Goal: Task Accomplishment & Management: Complete application form

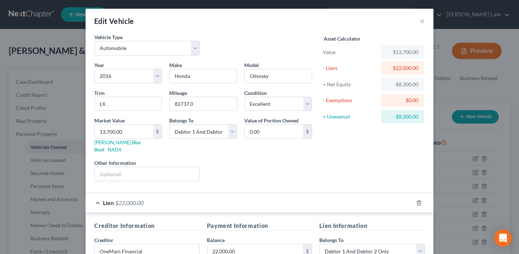
select select "0"
select select "10"
select select "0"
select select "2"
select select "36"
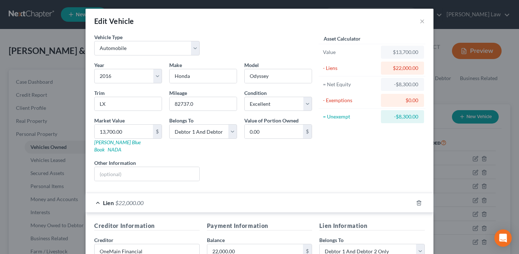
select select "2"
select select "0"
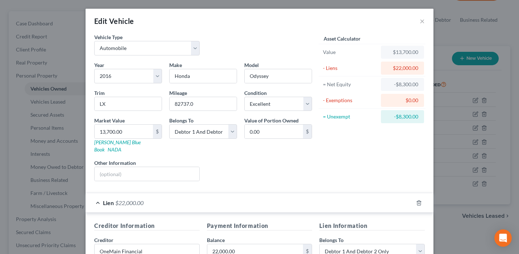
scroll to position [108, 0]
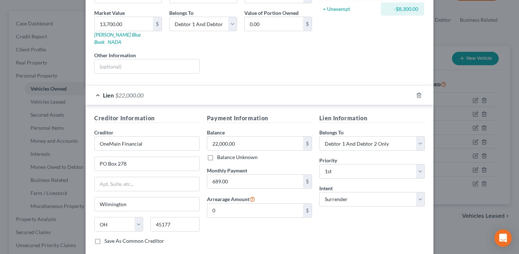
click at [49, 96] on div "Edit Vehicle × Vehicle Type Select Automobile Truck Trailer Watercraft Aircraft…" at bounding box center [259, 127] width 519 height 254
click at [465, 91] on div "Edit Vehicle × Vehicle Type Select Automobile Truck Trailer Watercraft Aircraft…" at bounding box center [259, 127] width 519 height 254
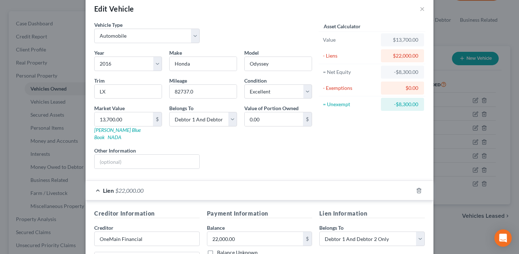
scroll to position [0, 0]
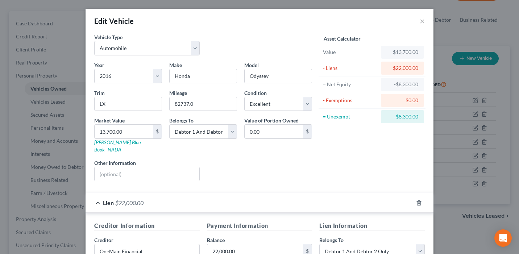
click at [419, 22] on div "Edit Vehicle ×" at bounding box center [260, 21] width 348 height 25
click at [424, 18] on button "×" at bounding box center [422, 21] width 5 height 9
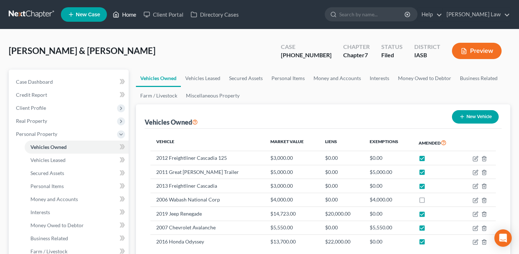
click at [129, 17] on link "Home" at bounding box center [124, 14] width 31 height 13
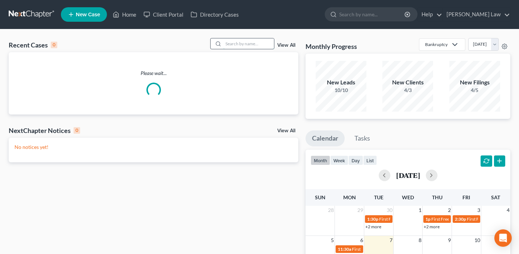
click at [227, 43] on input "search" at bounding box center [248, 43] width 51 height 11
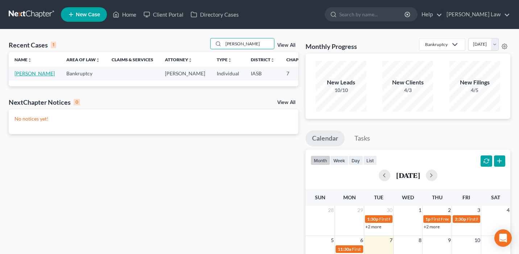
type input "[PERSON_NAME]"
click at [21, 76] on link "[PERSON_NAME]" at bounding box center [34, 73] width 40 height 6
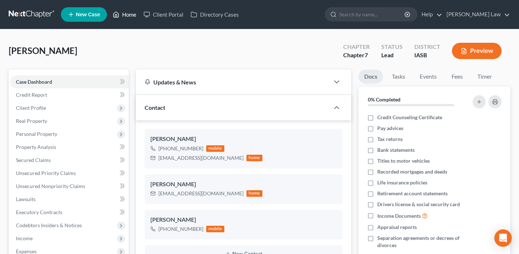
click at [127, 16] on link "Home" at bounding box center [124, 14] width 31 height 13
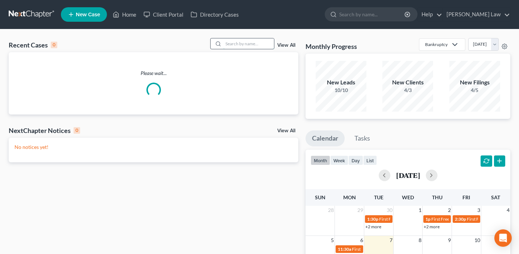
click at [253, 48] on input "search" at bounding box center [248, 43] width 51 height 11
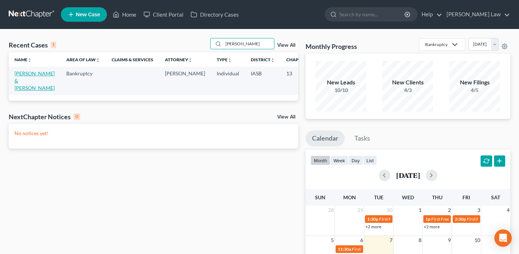
type input "[PERSON_NAME]"
click at [24, 82] on link "[PERSON_NAME] & [PERSON_NAME]" at bounding box center [34, 80] width 40 height 21
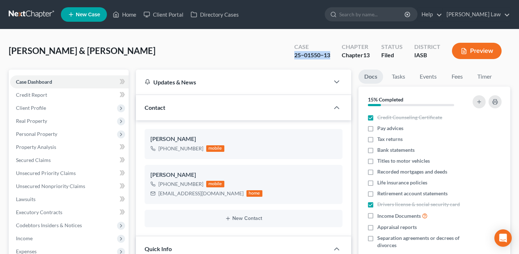
drag, startPoint x: 332, startPoint y: 58, endPoint x: 292, endPoint y: 57, distance: 39.9
click at [292, 57] on div "Case 25−01550−13" at bounding box center [312, 51] width 47 height 21
copy div "25−01550−13"
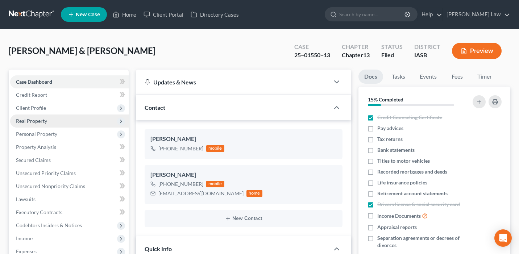
click at [79, 119] on span "Real Property" at bounding box center [69, 121] width 119 height 13
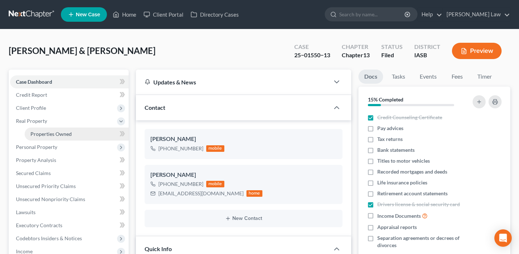
click at [80, 134] on link "Properties Owned" at bounding box center [77, 134] width 104 height 13
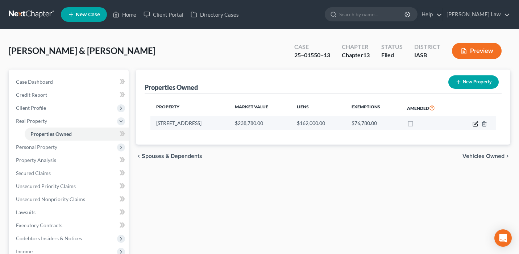
click at [473, 123] on icon "button" at bounding box center [476, 124] width 6 height 6
select select "16"
select select "2"
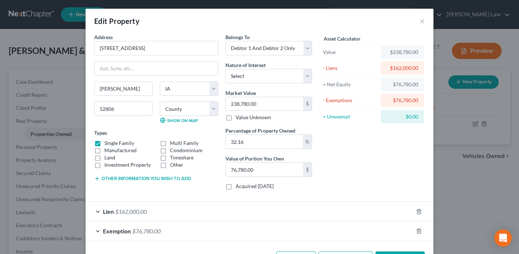
click at [348, 196] on form "Address * 5524 [GEOGRAPHIC_DATA] [PERSON_NAME][GEOGRAPHIC_DATA] [US_STATE][GEOG…" at bounding box center [259, 137] width 331 height 208
click at [348, 205] on div "Lien $162,000.00" at bounding box center [250, 211] width 328 height 19
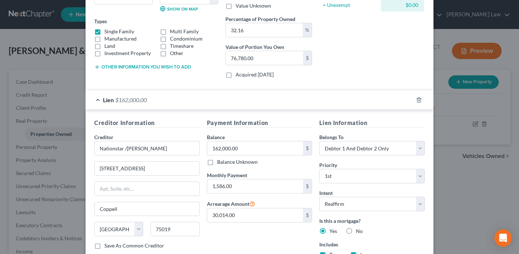
scroll to position [119, 0]
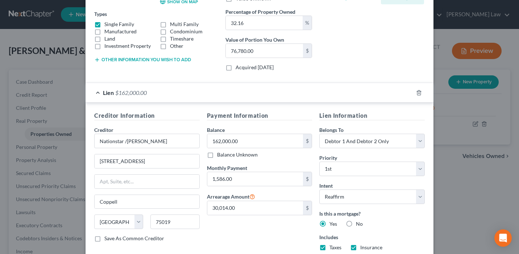
click at [79, 157] on div "Edit Property × Address * 5524 [GEOGRAPHIC_DATA] [PERSON_NAME][GEOGRAPHIC_DATA]…" at bounding box center [259, 127] width 519 height 254
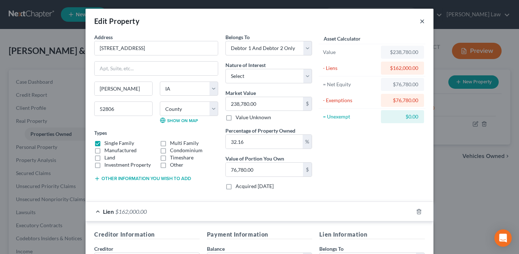
click at [421, 18] on button "×" at bounding box center [422, 21] width 5 height 9
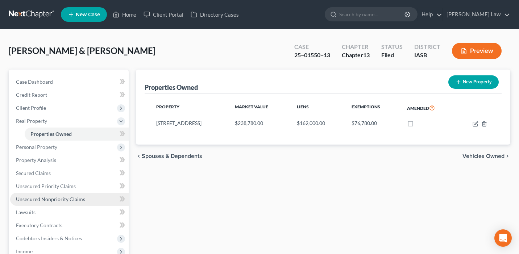
click at [72, 196] on span "Unsecured Nonpriority Claims" at bounding box center [50, 199] width 69 height 6
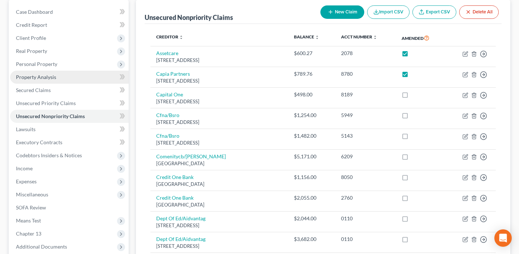
scroll to position [64, 0]
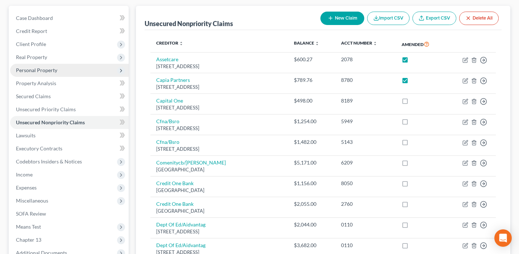
click at [79, 70] on span "Personal Property" at bounding box center [69, 70] width 119 height 13
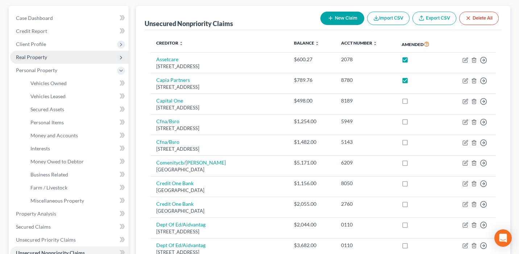
click at [67, 58] on span "Real Property" at bounding box center [69, 57] width 119 height 13
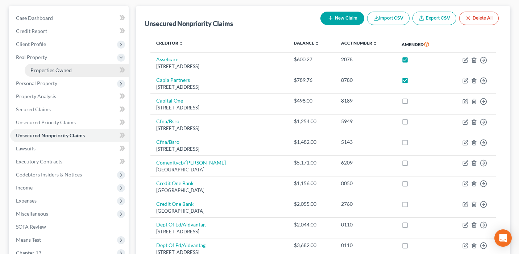
click at [72, 70] on link "Properties Owned" at bounding box center [77, 70] width 104 height 13
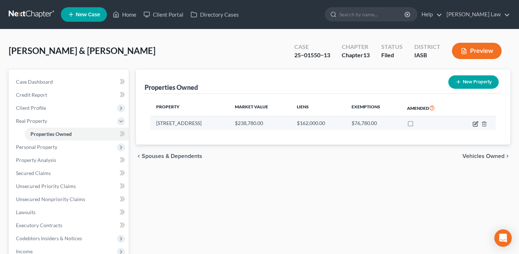
click at [476, 124] on icon "button" at bounding box center [476, 124] width 6 height 6
select select "16"
select select "81"
select select "2"
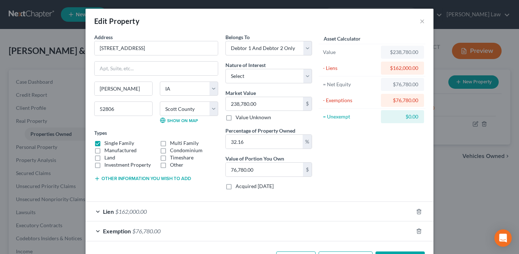
click at [335, 212] on div "Lien $162,000.00" at bounding box center [250, 211] width 328 height 19
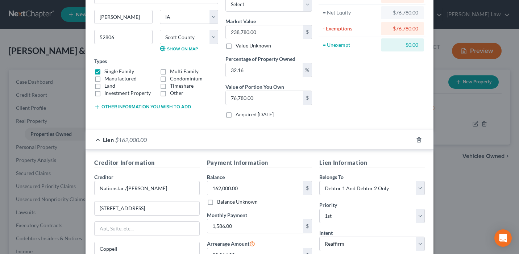
scroll to position [18, 0]
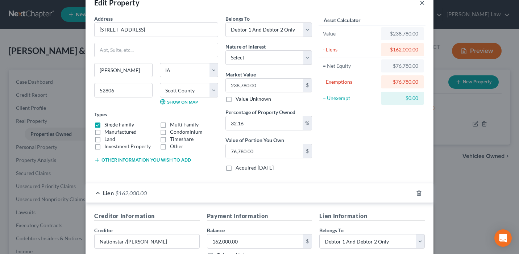
click at [423, 5] on button "×" at bounding box center [422, 2] width 5 height 9
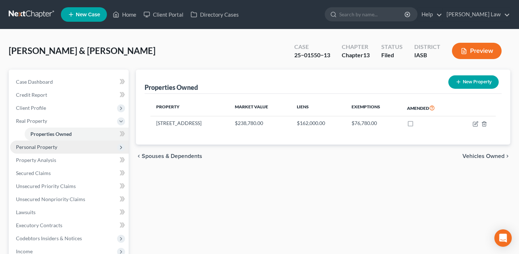
click at [100, 145] on span "Personal Property" at bounding box center [69, 147] width 119 height 13
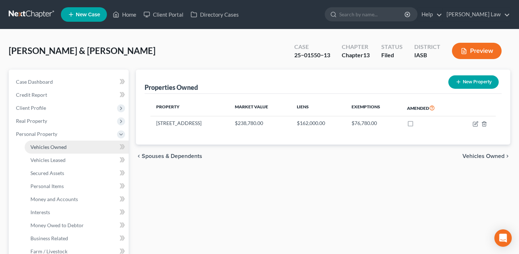
click at [98, 147] on link "Vehicles Owned" at bounding box center [77, 147] width 104 height 13
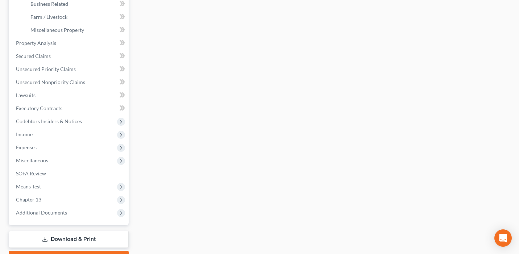
scroll to position [243, 0]
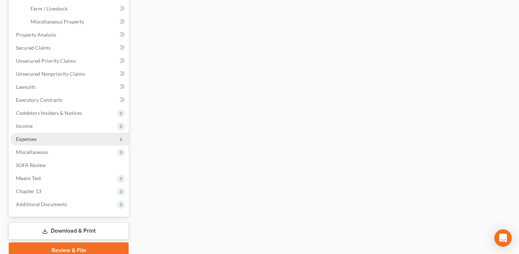
click at [71, 139] on span "Expenses" at bounding box center [69, 139] width 119 height 13
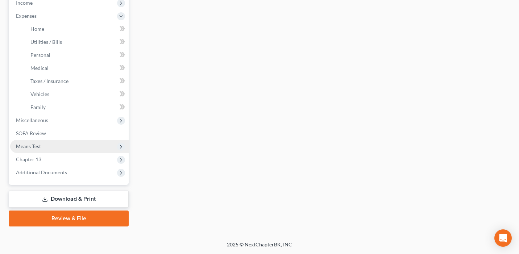
scroll to position [235, 0]
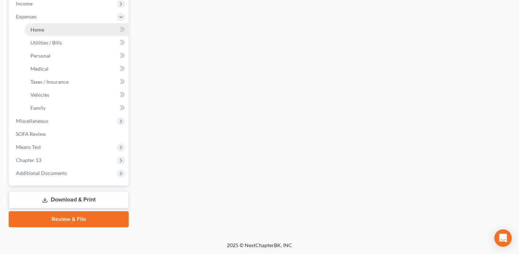
click at [59, 28] on link "Home" at bounding box center [77, 29] width 104 height 13
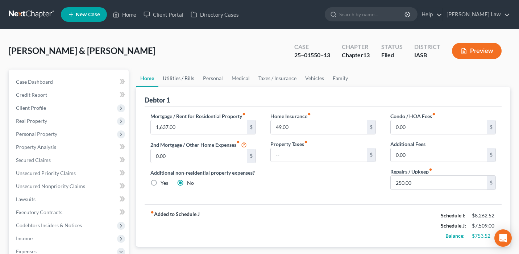
click at [180, 77] on link "Utilities / Bills" at bounding box center [178, 78] width 40 height 17
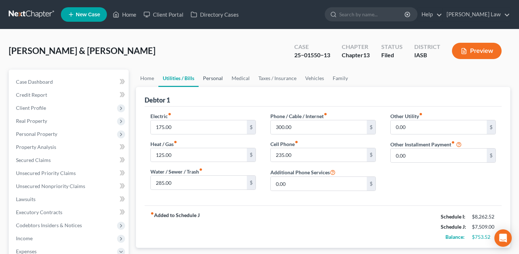
click at [216, 77] on link "Personal" at bounding box center [213, 78] width 29 height 17
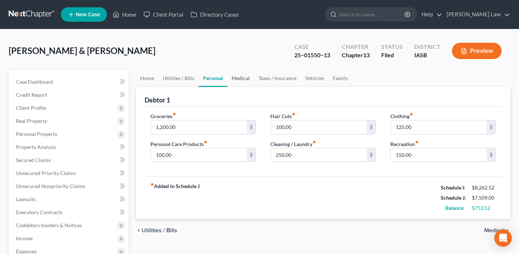
click at [246, 82] on link "Medical" at bounding box center [240, 78] width 27 height 17
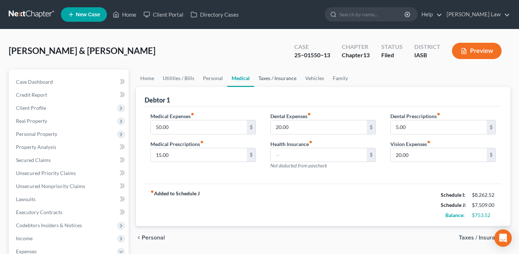
click at [283, 80] on link "Taxes / Insurance" at bounding box center [277, 78] width 47 height 17
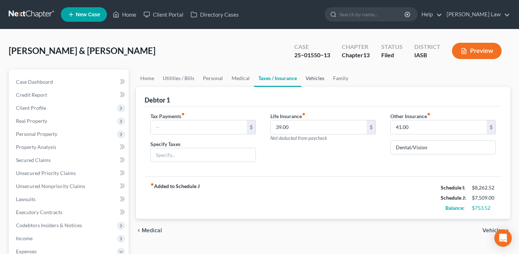
click at [313, 83] on link "Vehicles" at bounding box center [315, 78] width 28 height 17
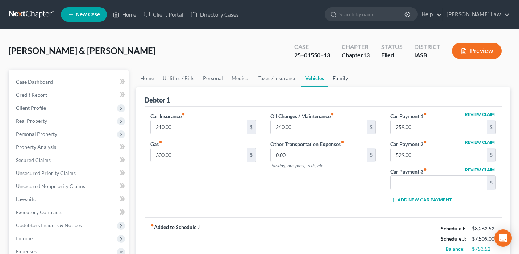
click at [350, 83] on link "Family" at bounding box center [340, 78] width 24 height 17
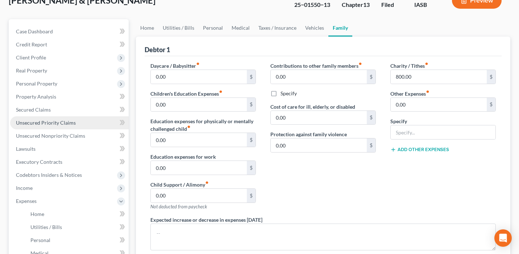
scroll to position [57, 0]
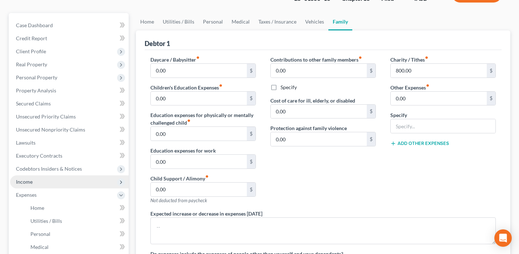
click at [93, 182] on span "Income" at bounding box center [69, 181] width 119 height 13
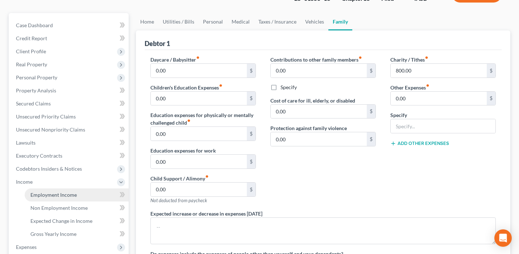
click at [92, 191] on link "Employment Income" at bounding box center [77, 194] width 104 height 13
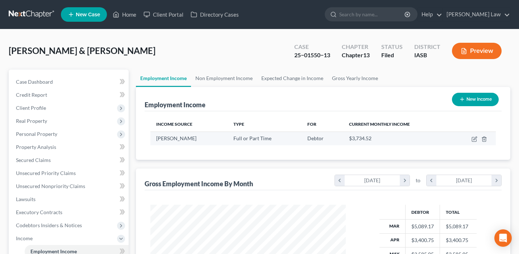
scroll to position [130, 210]
click at [229, 74] on link "Non Employment Income" at bounding box center [224, 78] width 66 height 17
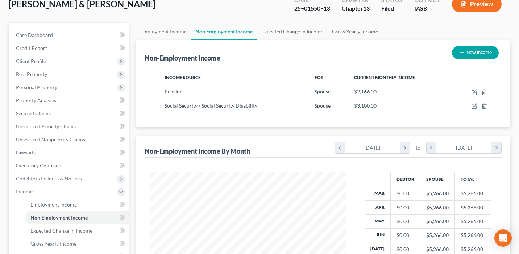
scroll to position [54, 0]
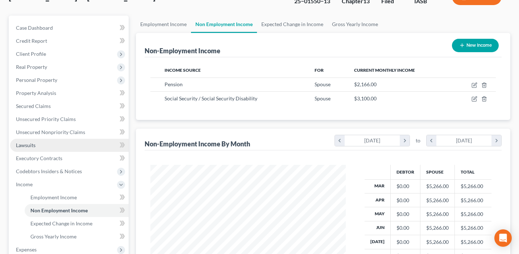
click at [71, 148] on link "Lawsuits" at bounding box center [69, 145] width 119 height 13
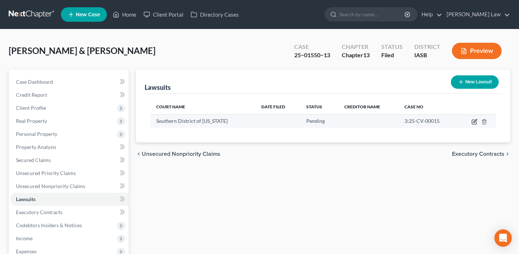
click at [476, 120] on icon "button" at bounding box center [474, 120] width 3 height 3
select select "16"
select select "0"
select select "1"
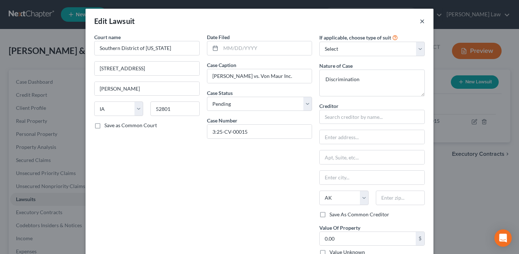
click at [424, 23] on button "×" at bounding box center [422, 21] width 5 height 9
